Goal: Task Accomplishment & Management: Manage account settings

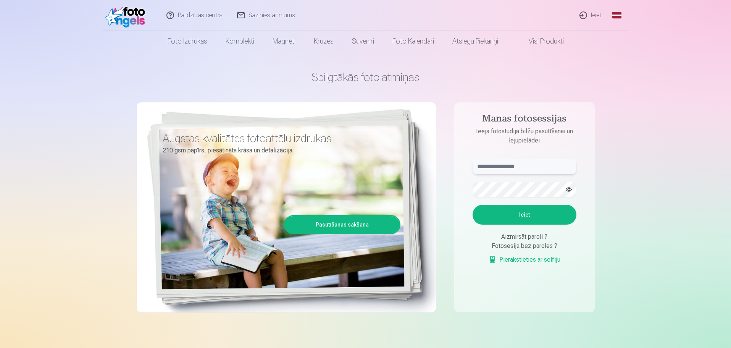
click at [435, 168] on input "text" at bounding box center [524, 166] width 104 height 15
type input "**********"
click at [435, 211] on button "Ieiet" at bounding box center [524, 215] width 104 height 20
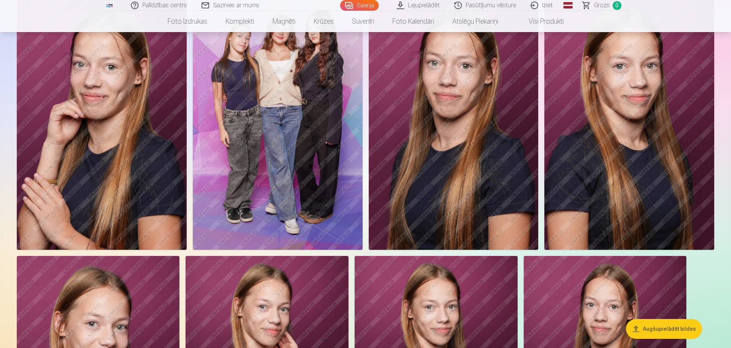
scroll to position [420, 0]
